Goal: Book appointment/travel/reservation

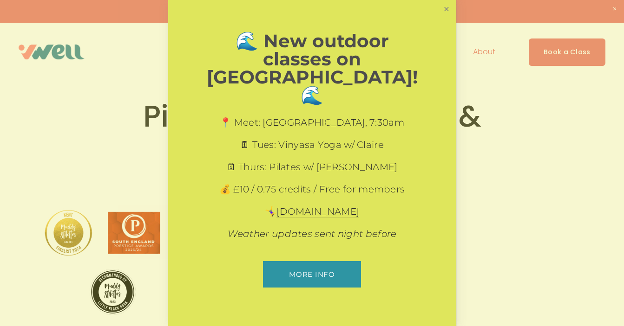
click at [450, 17] on link "Close" at bounding box center [446, 9] width 16 height 16
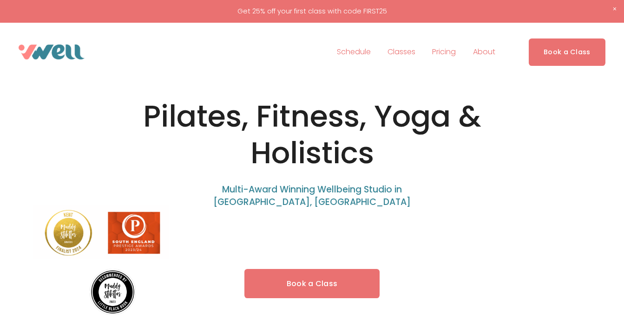
click at [0, 0] on span "Yoga" at bounding box center [0, 0] width 0 height 0
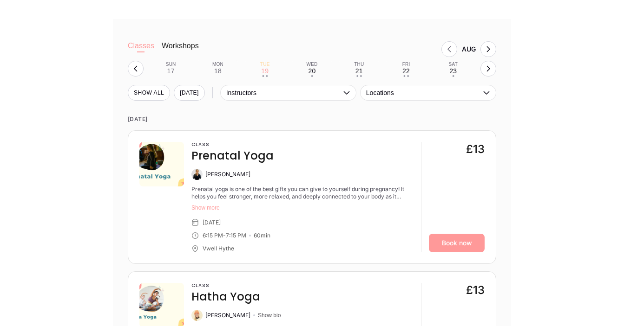
scroll to position [891, 0]
click at [448, 67] on button "Sat 23 •" at bounding box center [452, 68] width 39 height 18
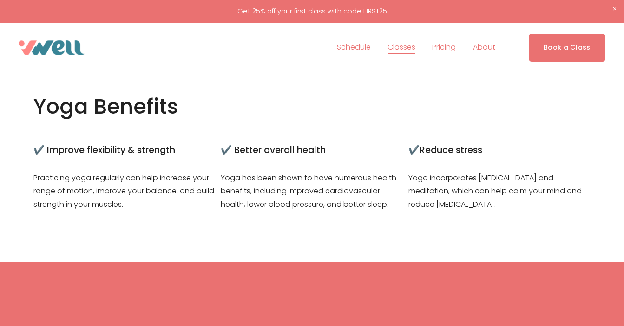
scroll to position [169, 0]
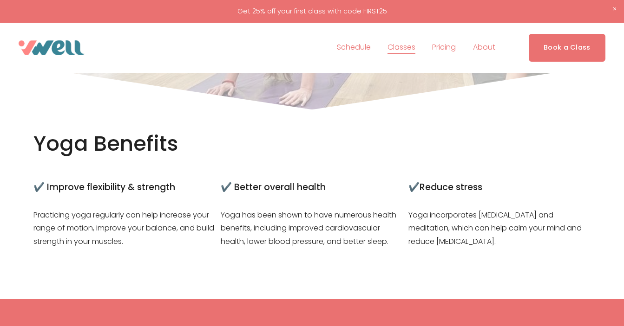
click at [352, 46] on link "Schedule" at bounding box center [354, 47] width 34 height 15
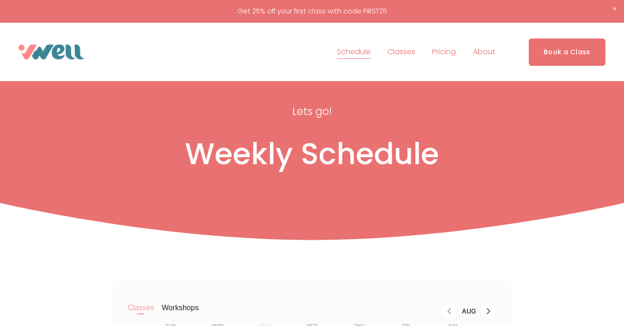
click at [409, 48] on span "Classes" at bounding box center [401, 52] width 28 height 13
click at [408, 52] on span "Classes" at bounding box center [401, 52] width 28 height 13
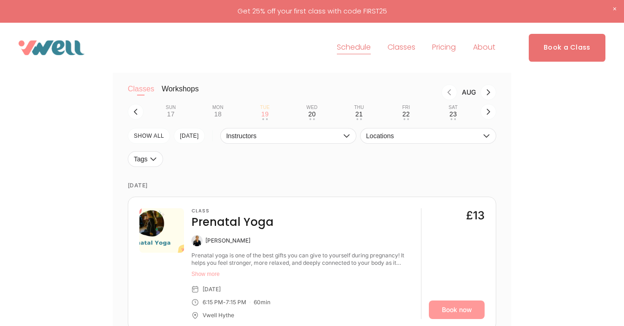
scroll to position [215, 0]
